Goal: Find specific page/section: Find specific page/section

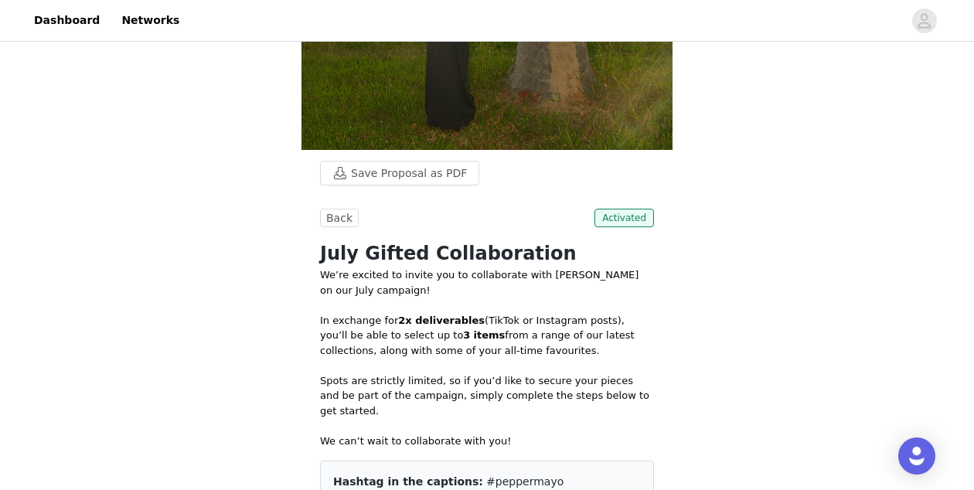
scroll to position [450, 0]
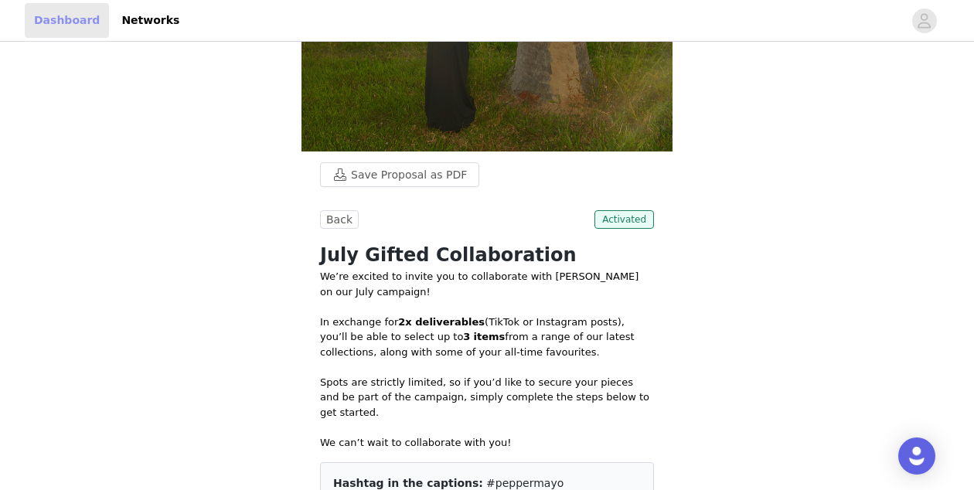
click at [62, 27] on link "Dashboard" at bounding box center [67, 20] width 84 height 35
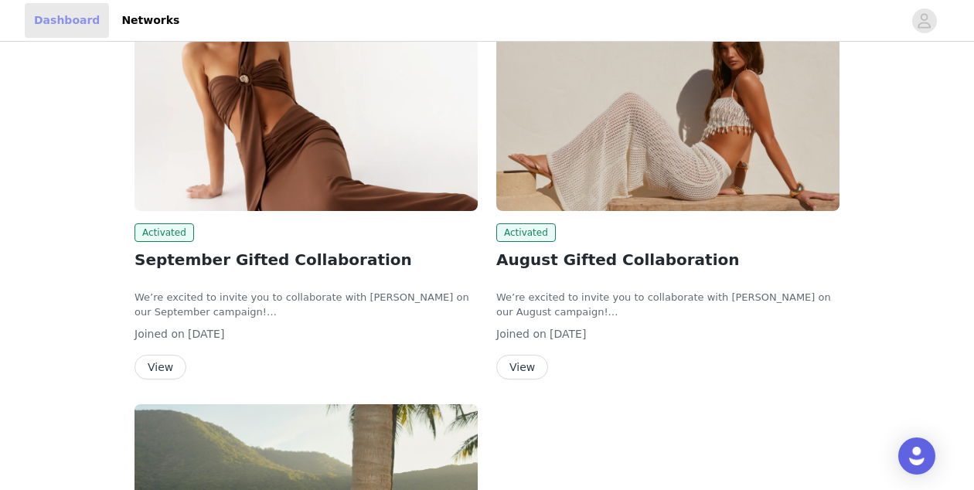
scroll to position [184, 0]
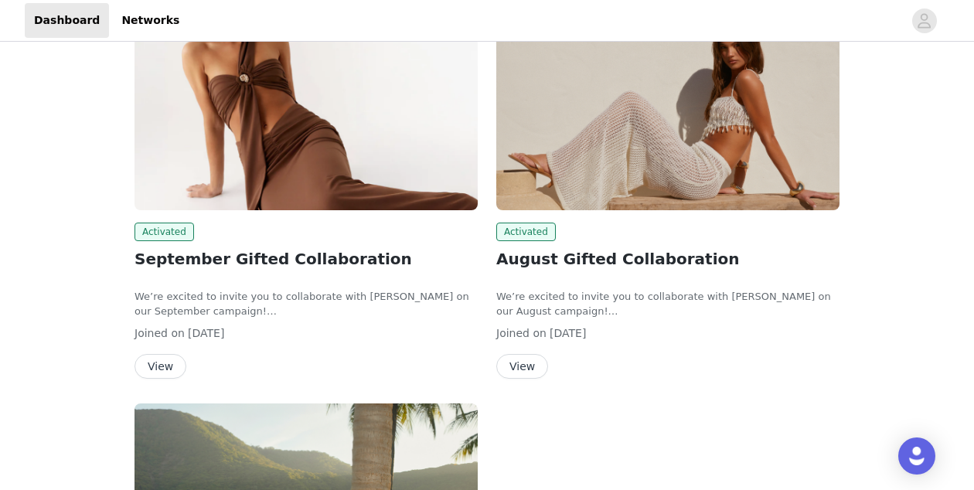
click at [527, 364] on button "View" at bounding box center [522, 366] width 52 height 25
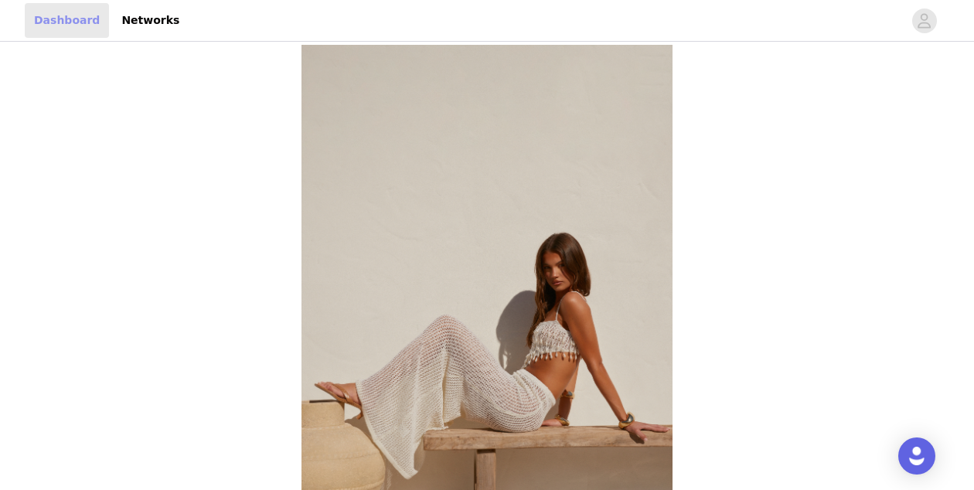
click at [75, 24] on link "Dashboard" at bounding box center [67, 20] width 84 height 35
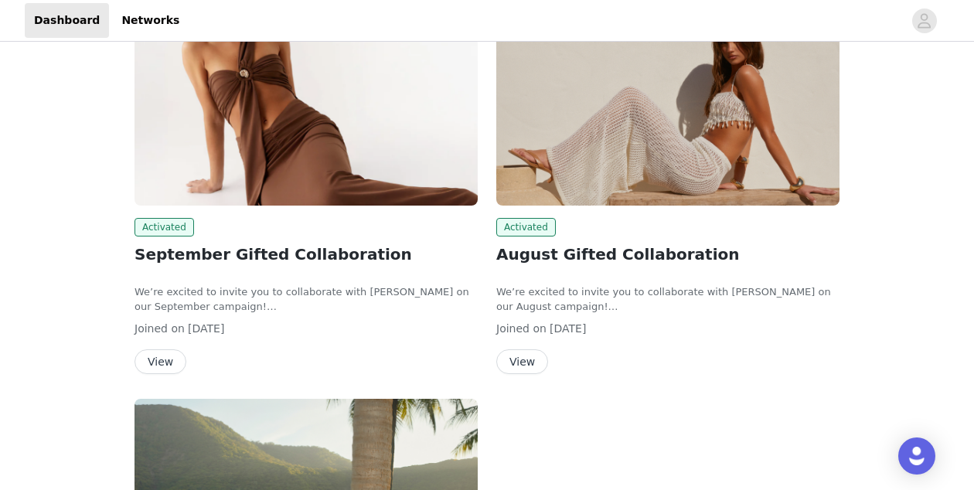
click at [150, 367] on button "View" at bounding box center [161, 362] width 52 height 25
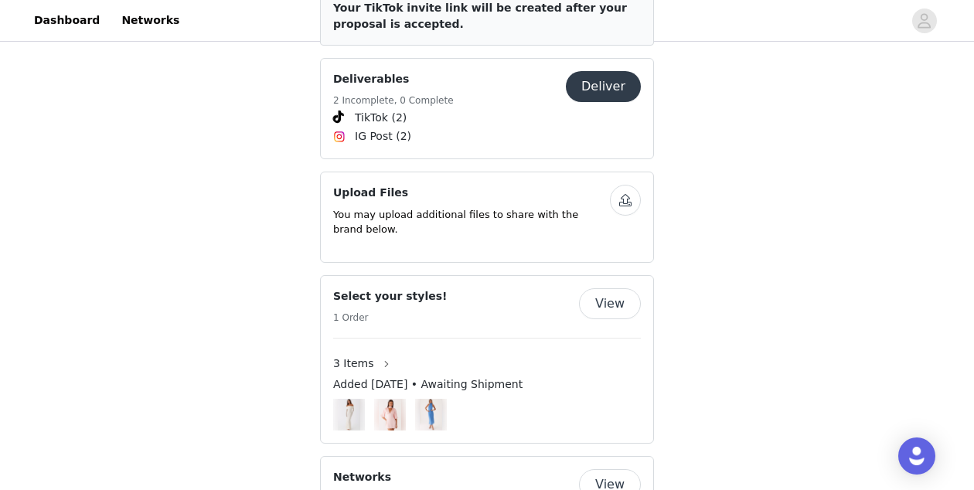
scroll to position [764, 0]
